Goal: Task Accomplishment & Management: Complete application form

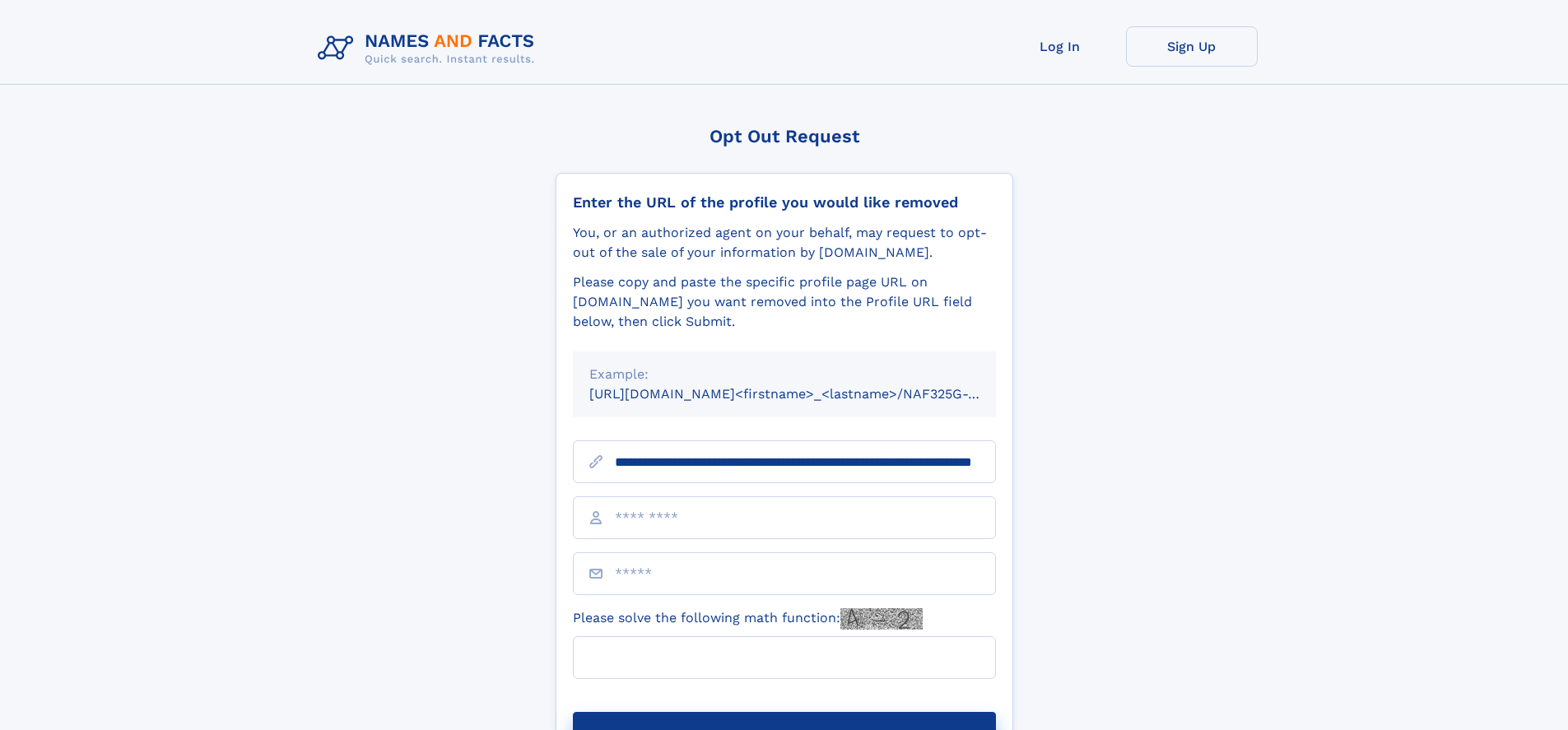
scroll to position [0, 163]
type input "**********"
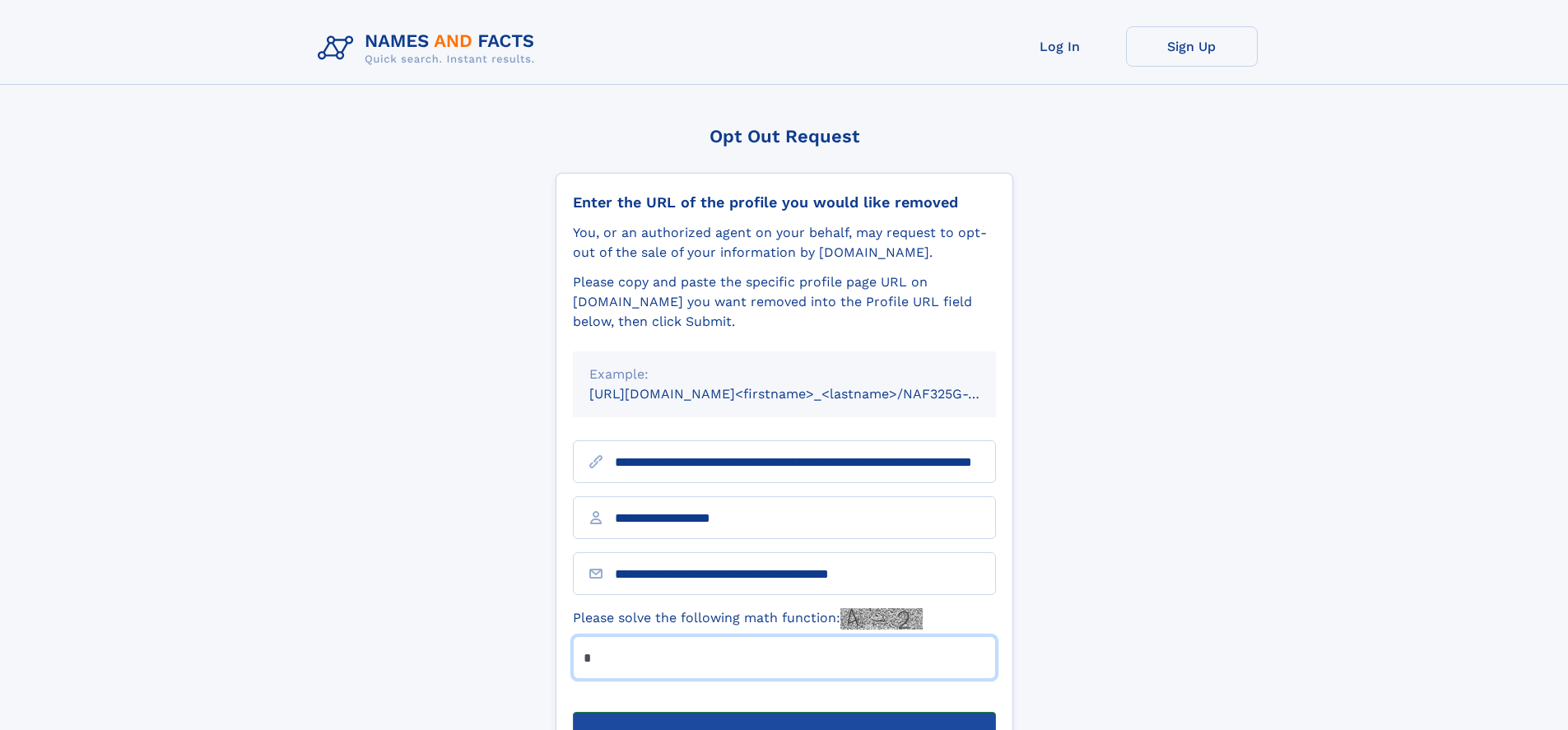
type input "*"
click at [783, 712] on button "Submit Opt Out Request" at bounding box center [784, 738] width 423 height 52
